Goal: Share content: Share content

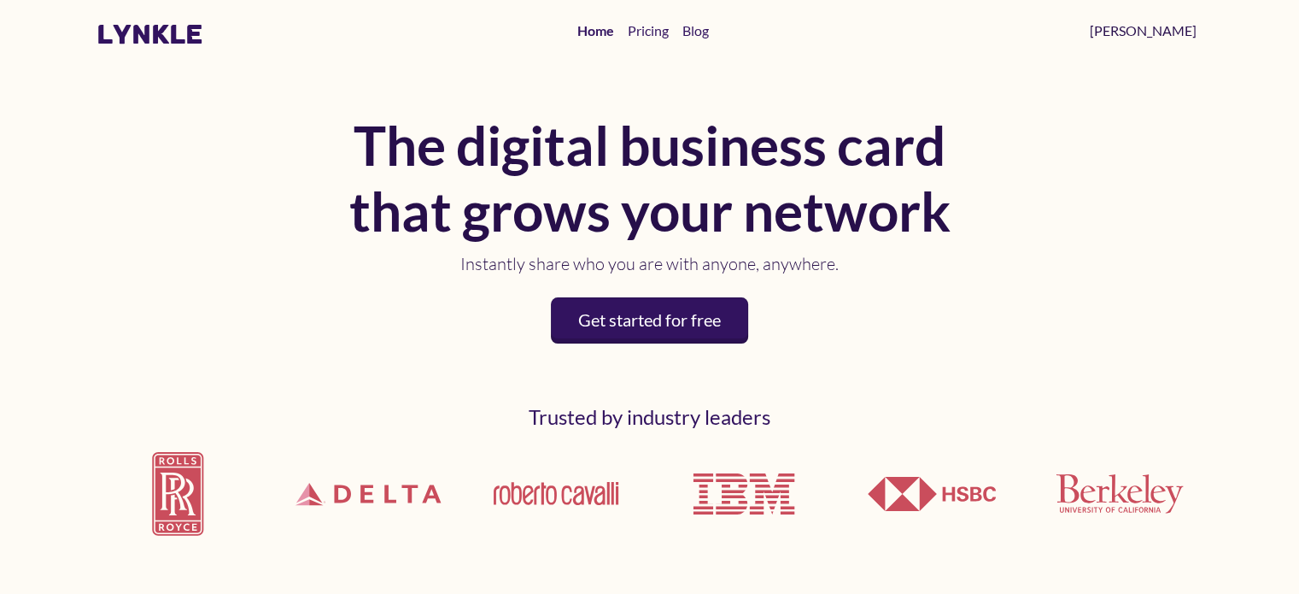
click at [1182, 28] on link "[PERSON_NAME]" at bounding box center [1143, 31] width 120 height 34
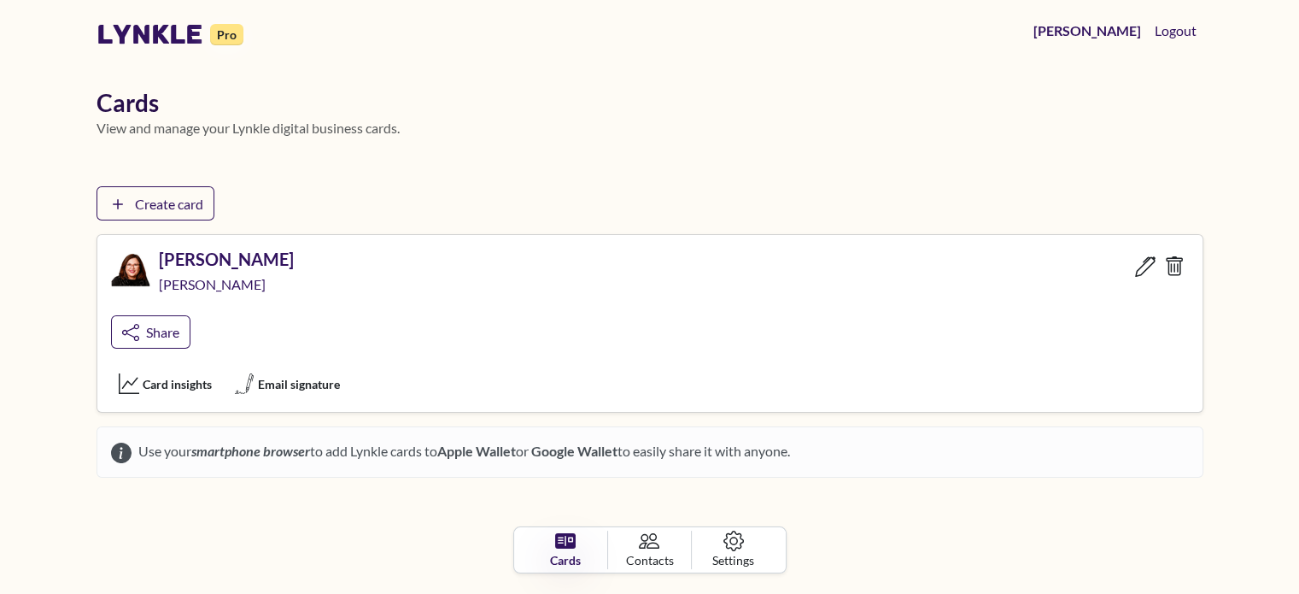
scroll to position [1, 0]
click at [160, 321] on link "Share" at bounding box center [150, 331] width 82 height 35
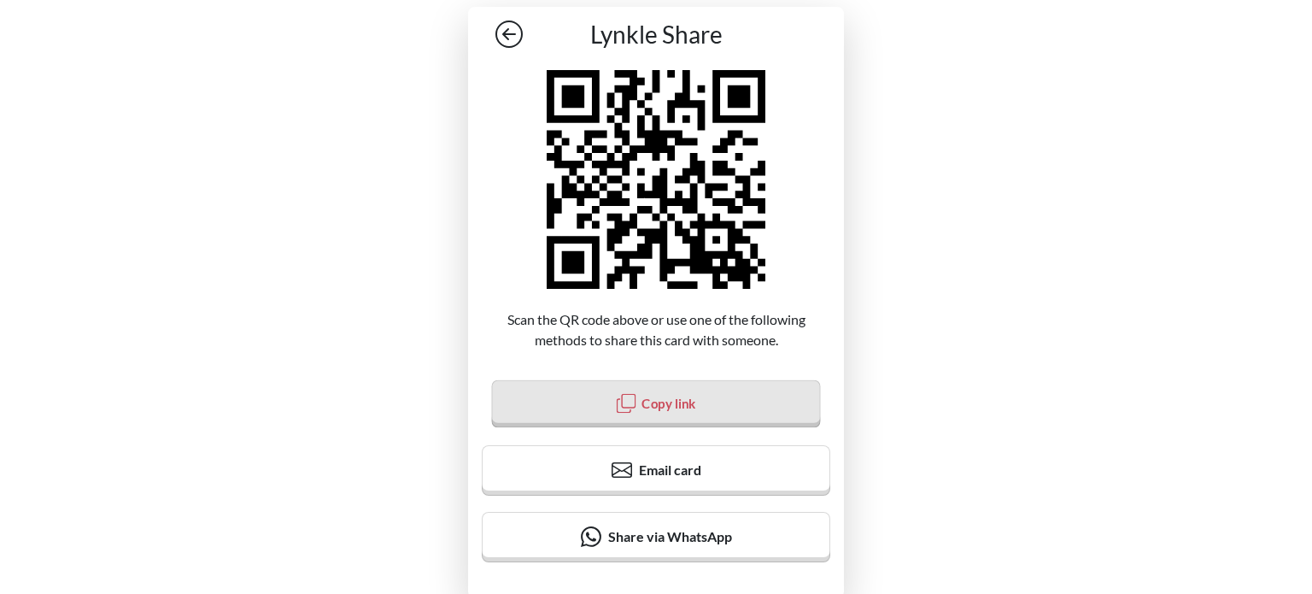
click at [677, 402] on span "Copy link" at bounding box center [669, 402] width 54 height 15
click at [687, 402] on span "Copy link" at bounding box center [669, 402] width 55 height 15
click at [683, 399] on span "Copy link" at bounding box center [669, 402] width 55 height 15
click at [648, 397] on span "Copy link" at bounding box center [670, 402] width 56 height 15
click at [695, 395] on span "Copy link" at bounding box center [669, 402] width 55 height 15
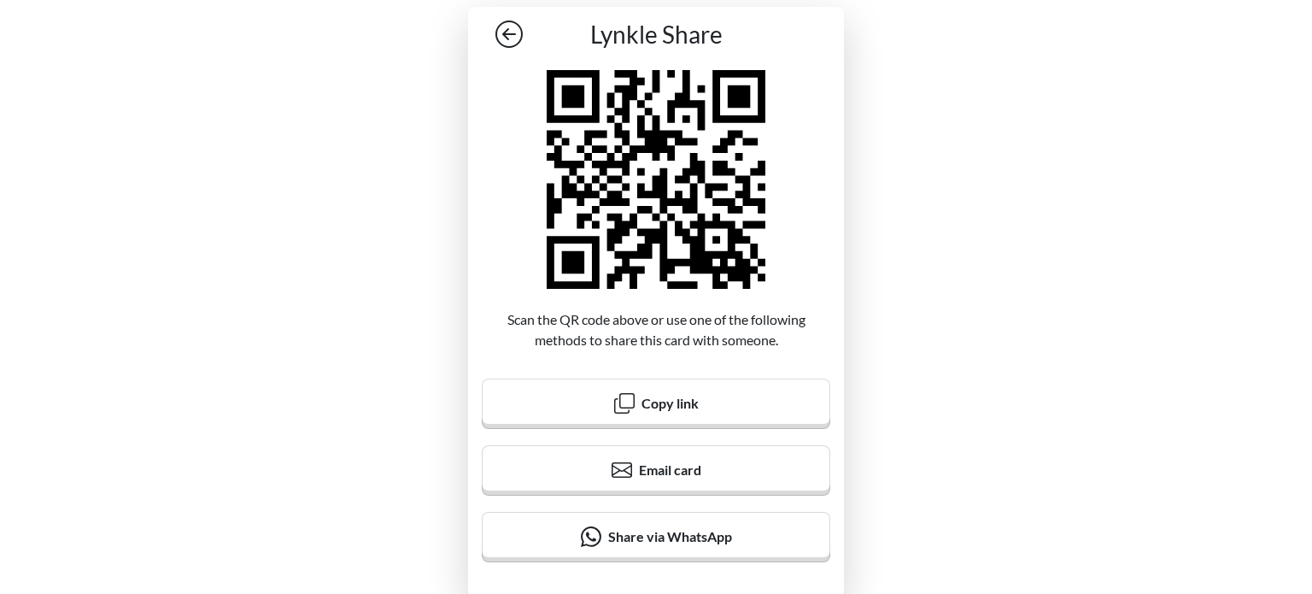
click at [1275, 226] on div "Lynkle Share Scan the QR code above or use one of the following methods to shar…" at bounding box center [656, 302] width 1312 height 605
